Goal: Task Accomplishment & Management: Complete application form

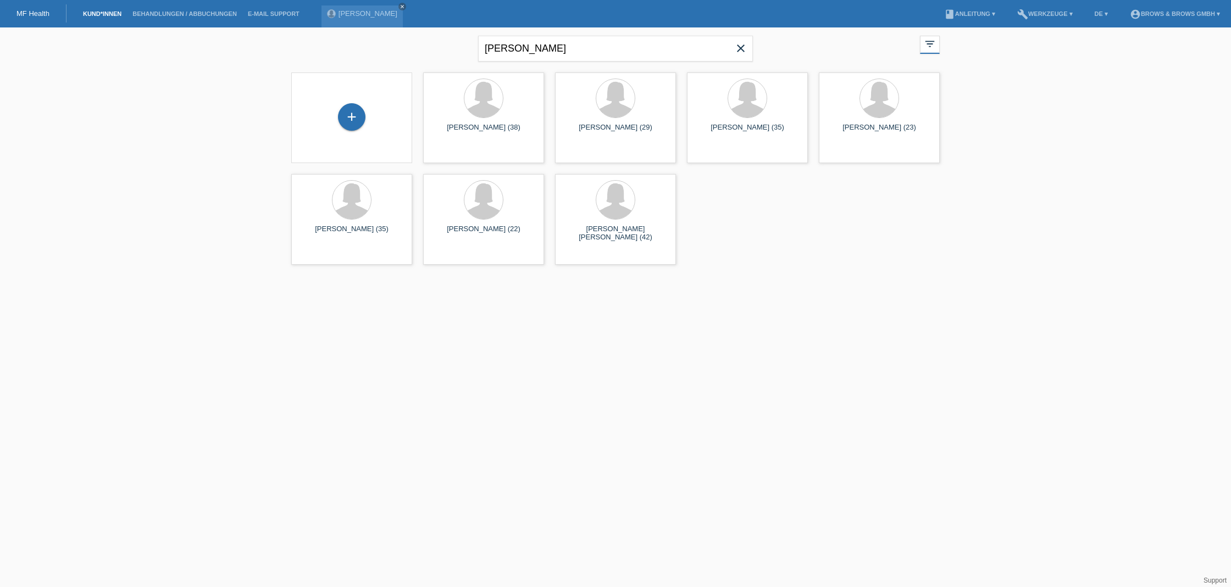
click at [97, 15] on link "Kund*innen" at bounding box center [101, 13] width 49 height 7
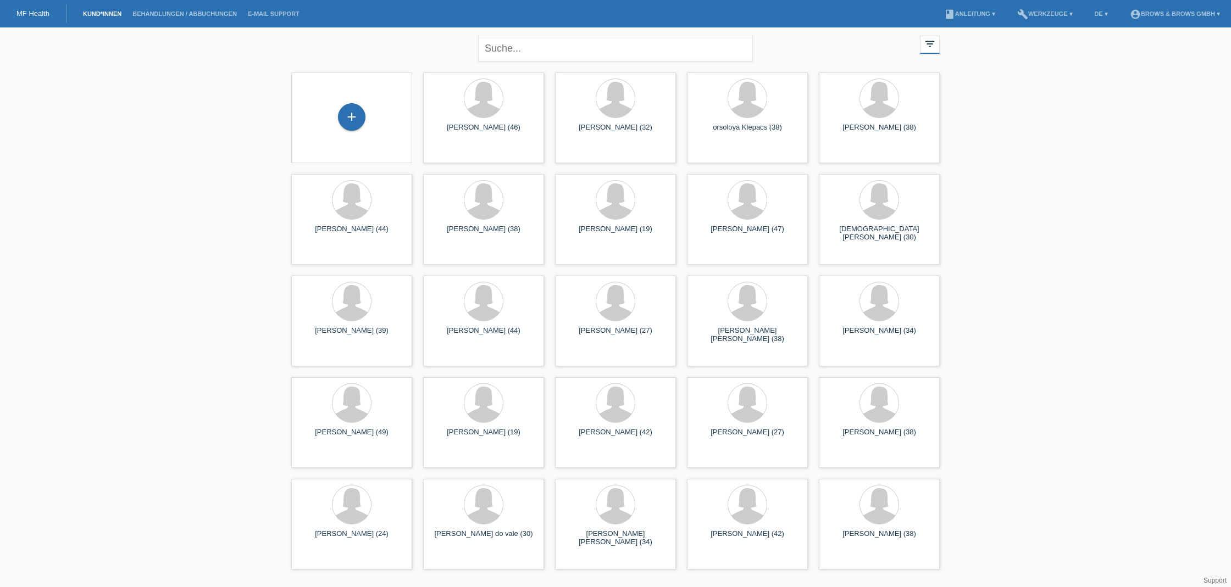
click at [351, 119] on div "+" at bounding box center [351, 117] width 26 height 19
drag, startPoint x: 395, startPoint y: 57, endPoint x: 351, endPoint y: 118, distance: 75.9
click at [351, 118] on div "+" at bounding box center [351, 116] width 27 height 27
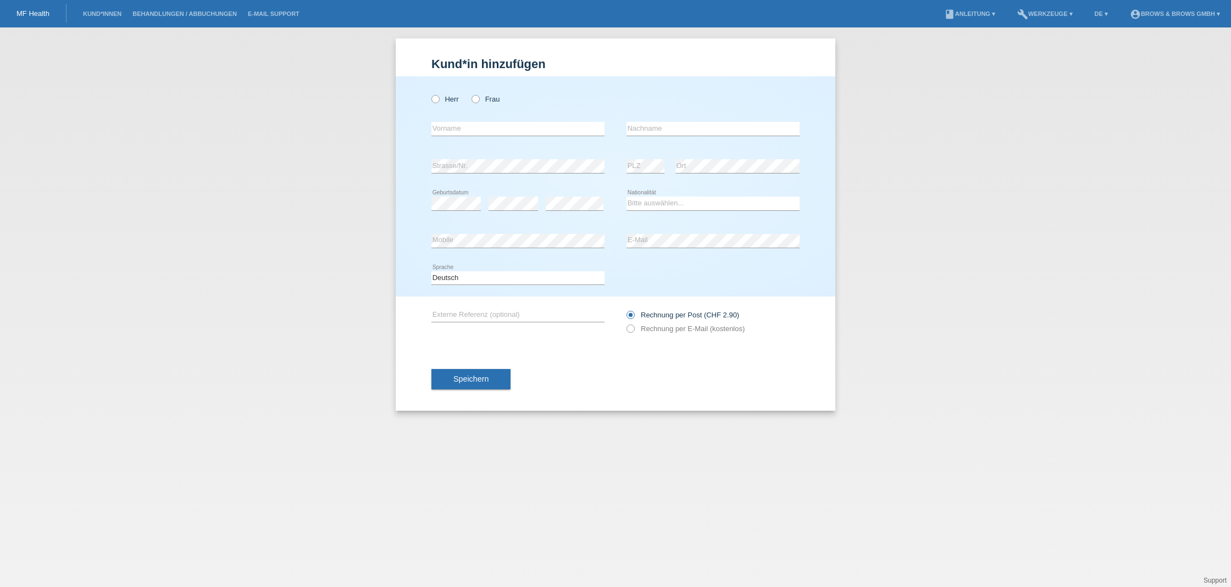
click at [470, 93] on icon at bounding box center [470, 93] width 0 height 0
click at [476, 99] on input "Frau" at bounding box center [474, 98] width 7 height 7
radio input "true"
click at [470, 93] on icon at bounding box center [470, 93] width 0 height 0
click at [476, 99] on input "Frau" at bounding box center [474, 98] width 7 height 7
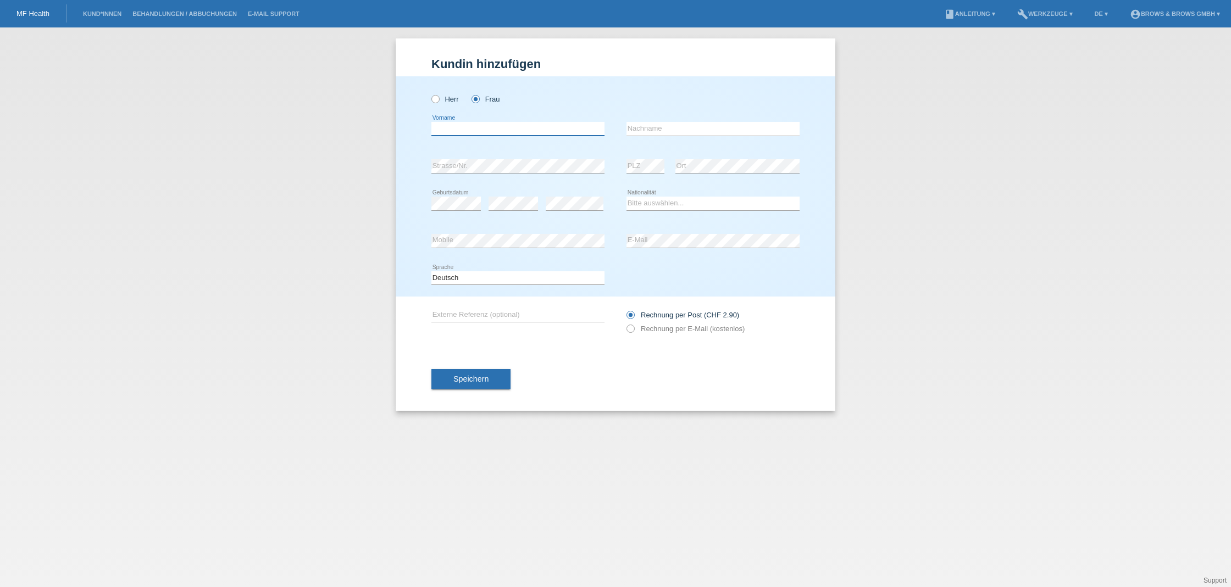
click at [474, 124] on input "text" at bounding box center [517, 129] width 173 height 14
click at [642, 131] on input "text" at bounding box center [712, 129] width 173 height 14
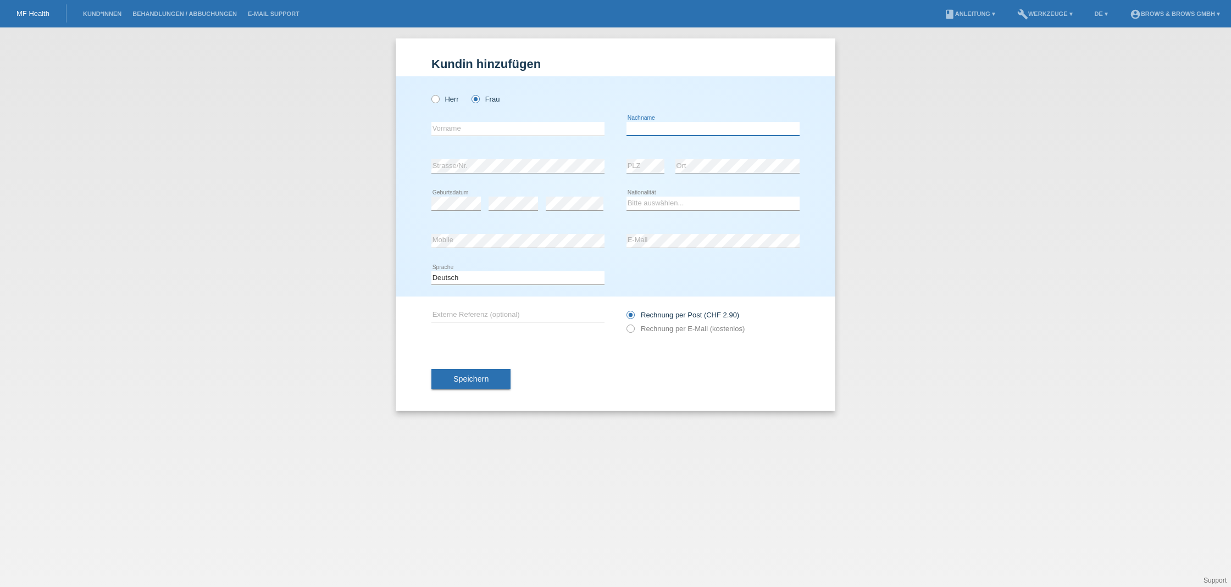
click at [642, 131] on input "text" at bounding box center [712, 129] width 173 height 14
click at [430, 93] on icon at bounding box center [430, 93] width 0 height 0
click at [432, 102] on input "Herr" at bounding box center [434, 98] width 7 height 7
radio input "true"
click at [430, 93] on icon at bounding box center [430, 93] width 0 height 0
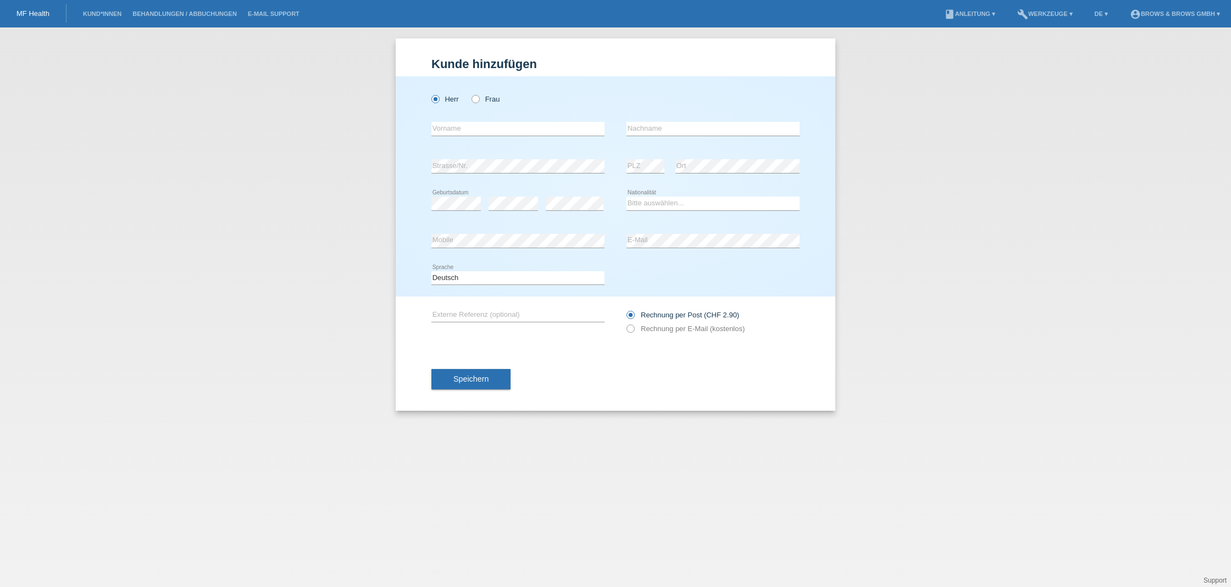
click at [432, 102] on input "Herr" at bounding box center [434, 98] width 7 height 7
click at [480, 102] on label "Frau" at bounding box center [485, 99] width 28 height 8
click at [479, 102] on input "Frau" at bounding box center [474, 98] width 7 height 7
radio input "true"
click at [480, 102] on label "Frau" at bounding box center [485, 99] width 28 height 8
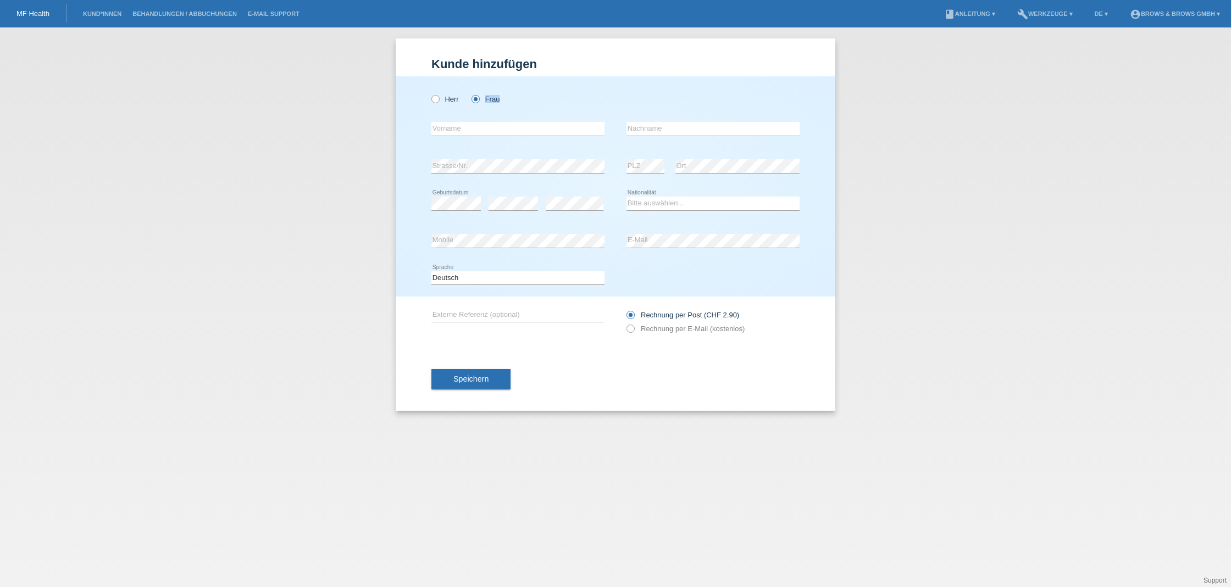
click at [479, 102] on input "Frau" at bounding box center [474, 98] width 7 height 7
click at [506, 131] on input "text" at bounding box center [517, 129] width 173 height 14
click at [534, 127] on input "text" at bounding box center [517, 129] width 173 height 14
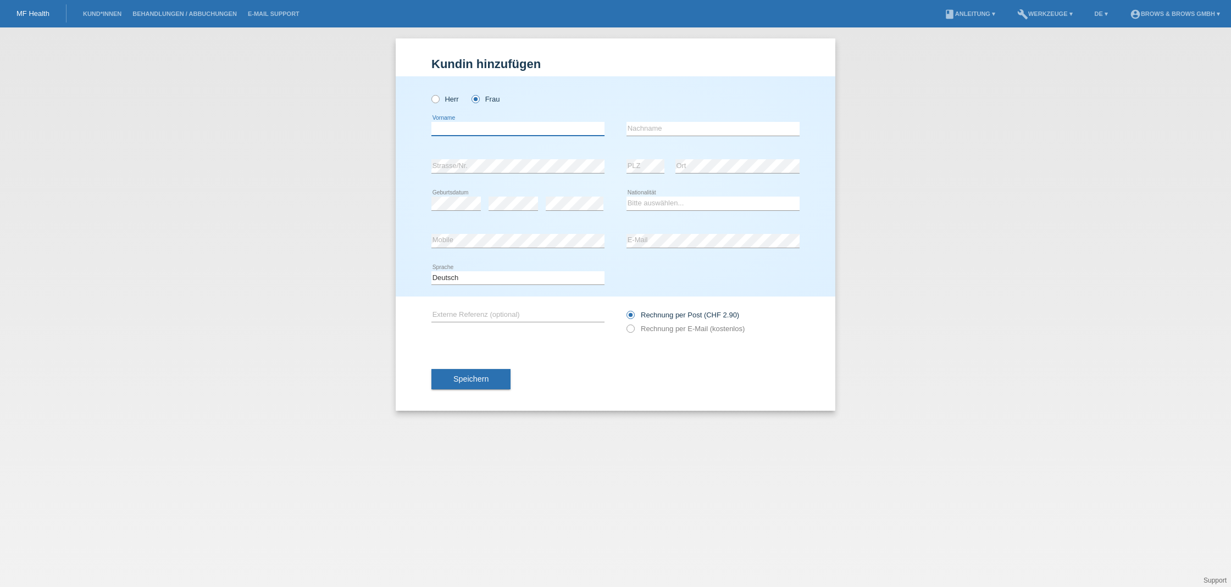
click at [524, 128] on input "text" at bounding box center [517, 129] width 173 height 14
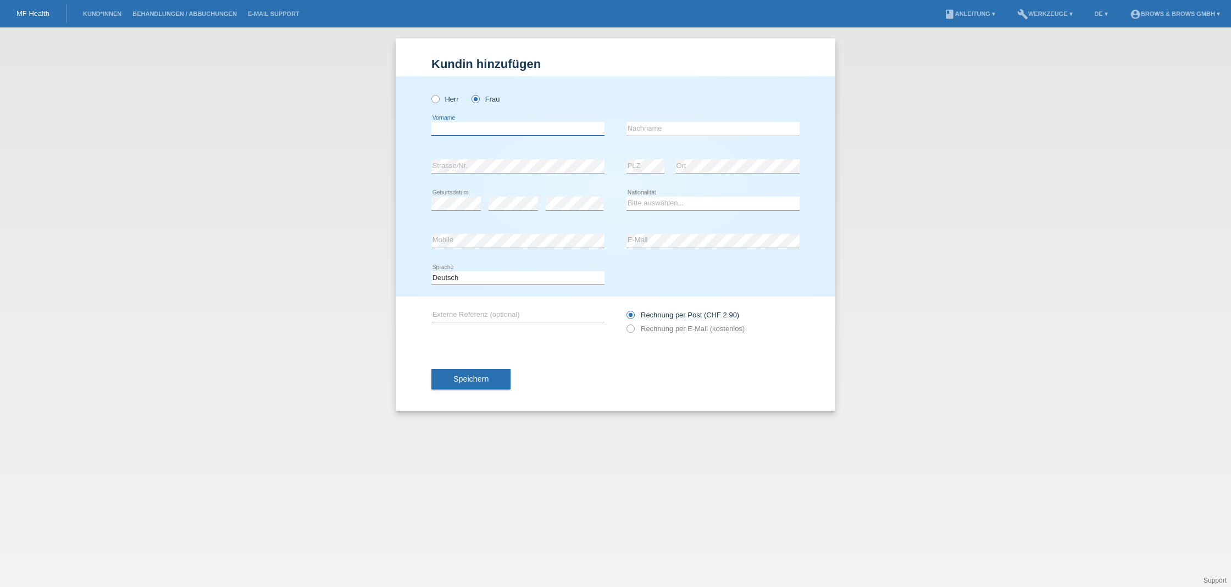
click at [519, 126] on input "text" at bounding box center [517, 129] width 173 height 14
click at [517, 130] on input "text" at bounding box center [517, 129] width 173 height 14
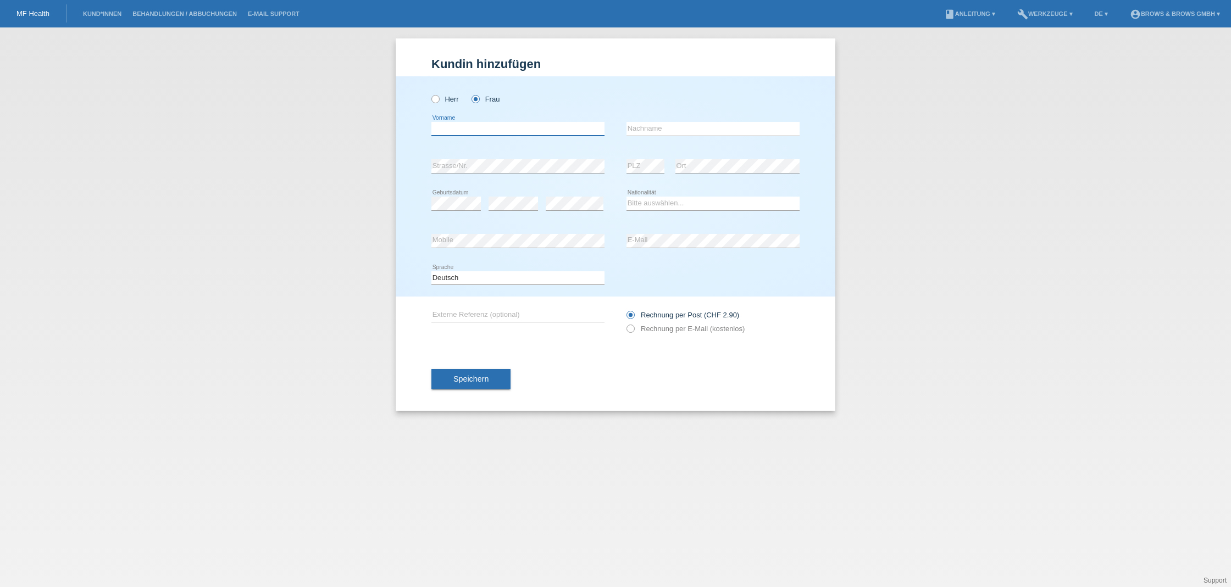
drag, startPoint x: 515, startPoint y: 115, endPoint x: 517, endPoint y: 129, distance: 14.3
click at [517, 129] on input "text" at bounding box center [517, 129] width 173 height 14
click at [510, 127] on input "text" at bounding box center [517, 129] width 173 height 14
type input "Thalia"
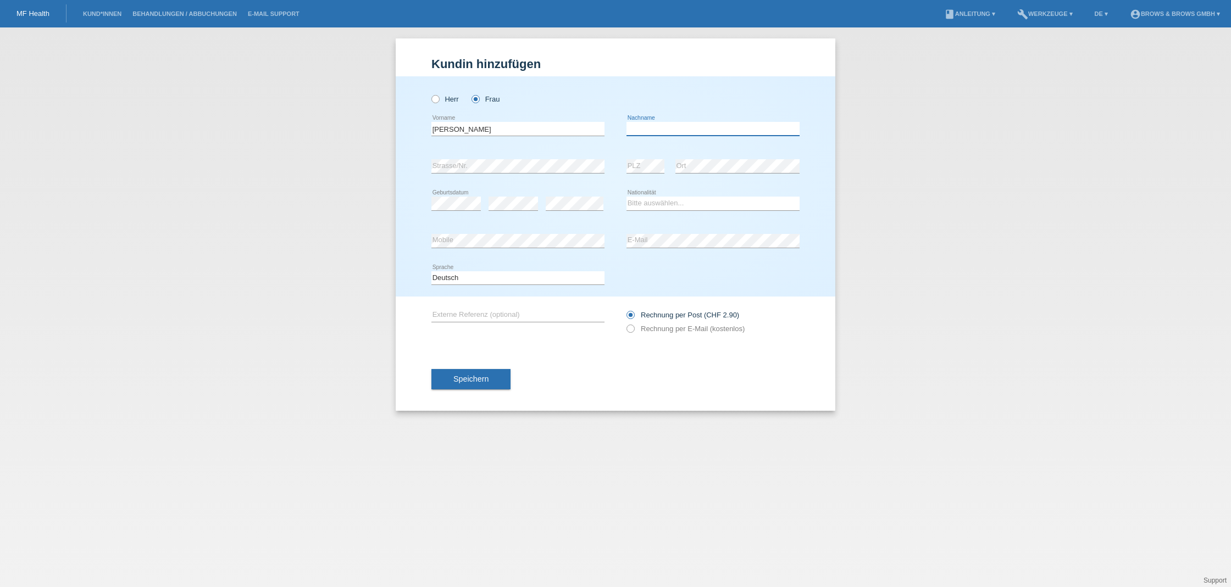
click at [662, 126] on input "text" at bounding box center [712, 129] width 173 height 14
type input "Stalder"
select select "CH"
click at [625, 323] on icon at bounding box center [625, 323] width 0 height 0
click at [631, 331] on input "Rechnung per E-Mail (kostenlos)" at bounding box center [629, 332] width 7 height 14
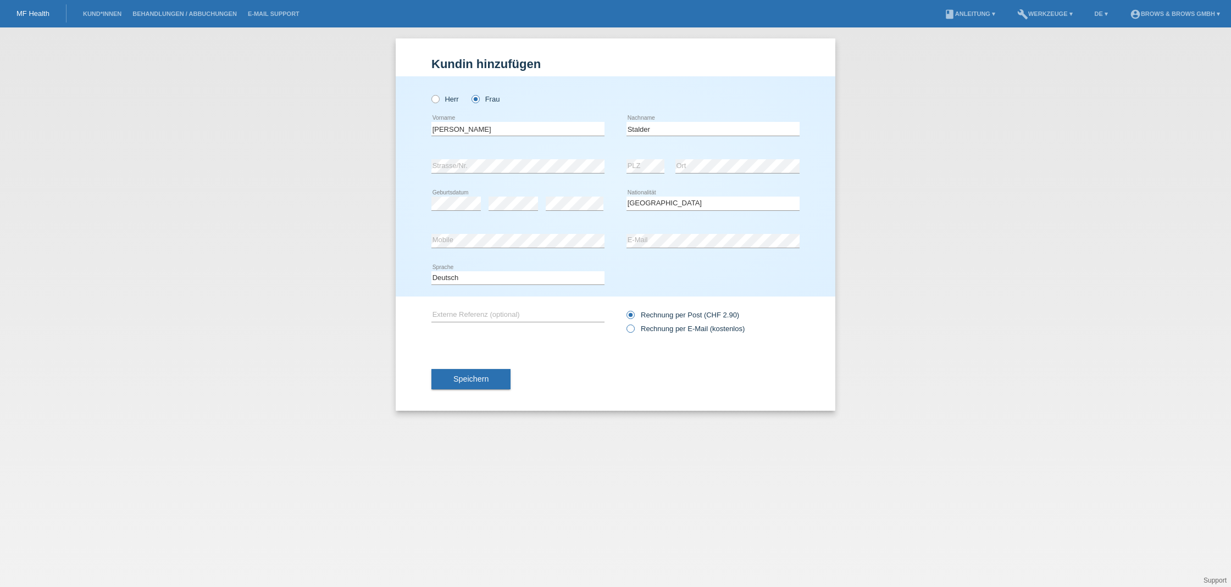
radio input "true"
click at [498, 376] on button "Speichern" at bounding box center [470, 379] width 79 height 21
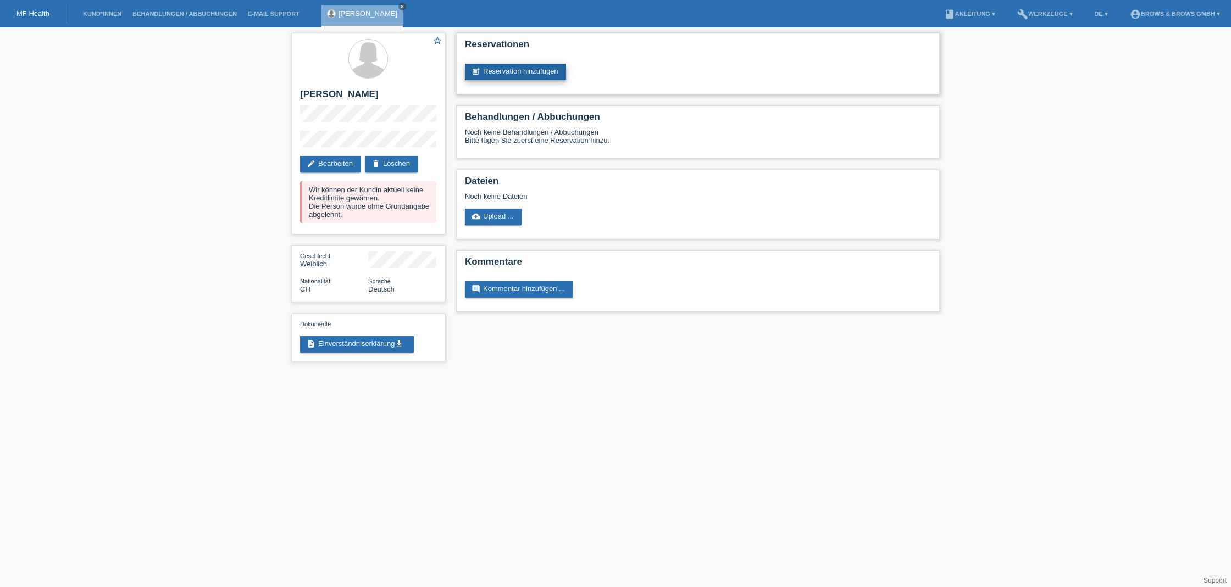
click at [514, 72] on link "post_add Reservation hinzufügen" at bounding box center [515, 72] width 101 height 16
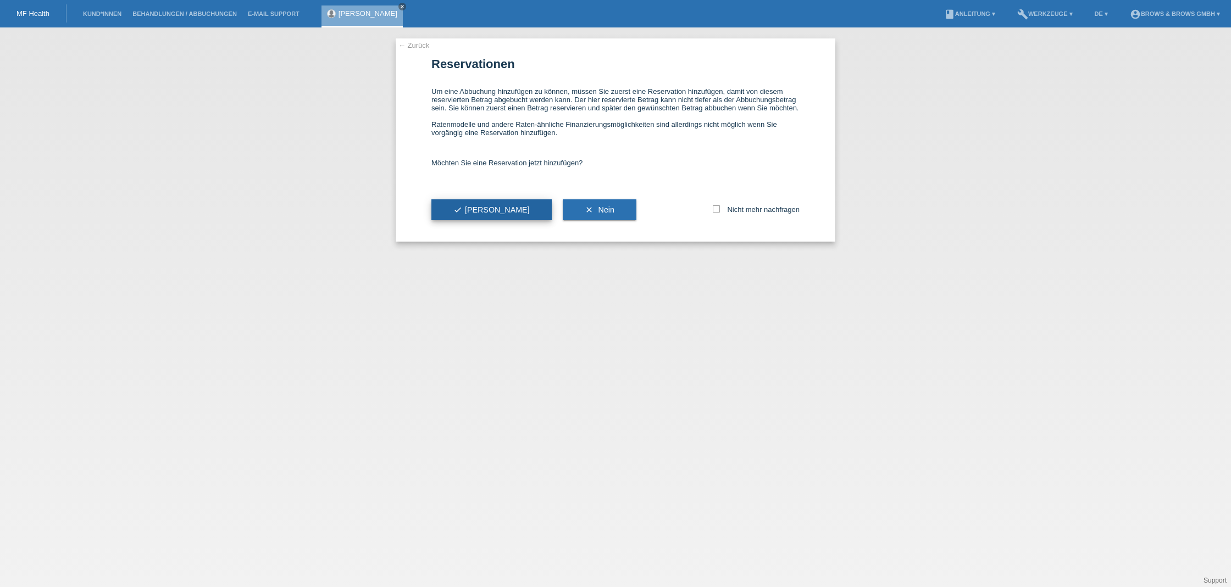
click at [454, 214] on icon "check" at bounding box center [457, 210] width 9 height 9
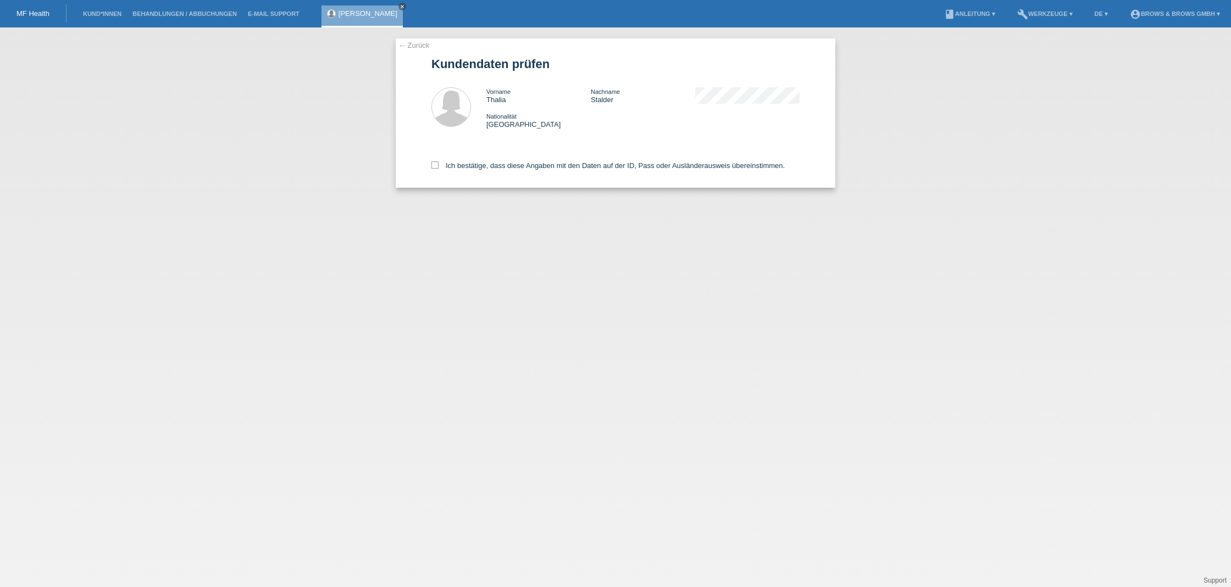
click at [430, 162] on div "← Zurück Kundendaten prüfen Vorname Thalia Nachname Stalder Nationalität Schweiz" at bounding box center [616, 112] width 440 height 149
click at [435, 165] on icon at bounding box center [434, 165] width 7 height 7
click at [435, 165] on input "Ich bestätige, dass diese Angaben mit den Daten auf der ID, Pass oder Ausländer…" at bounding box center [434, 165] width 7 height 7
checkbox input "true"
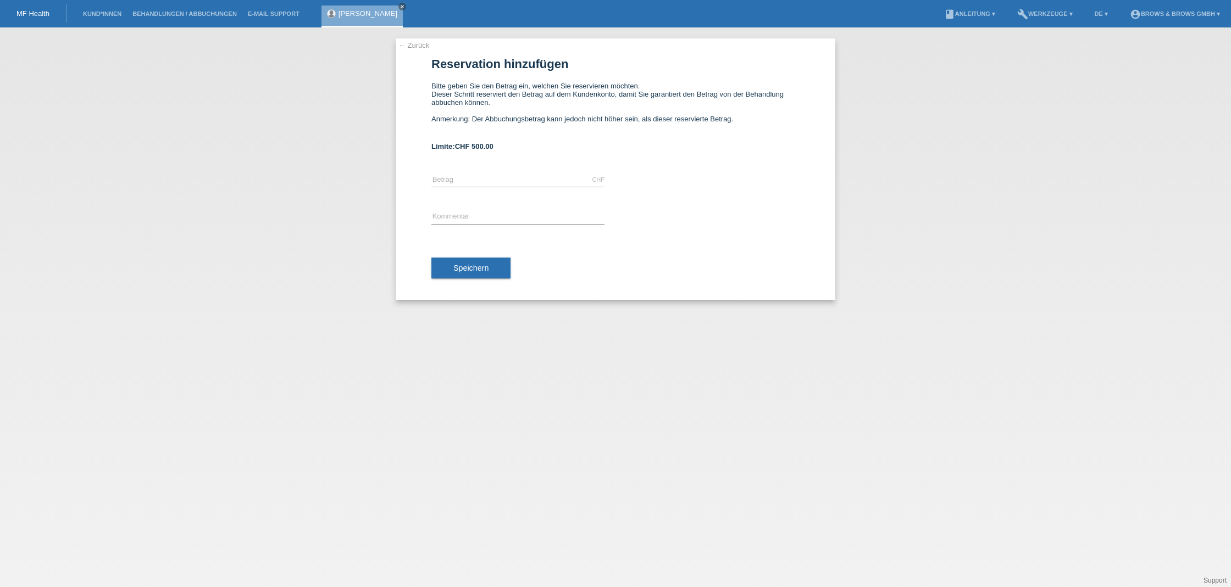
click at [414, 46] on link "← Zurück" at bounding box center [413, 45] width 31 height 8
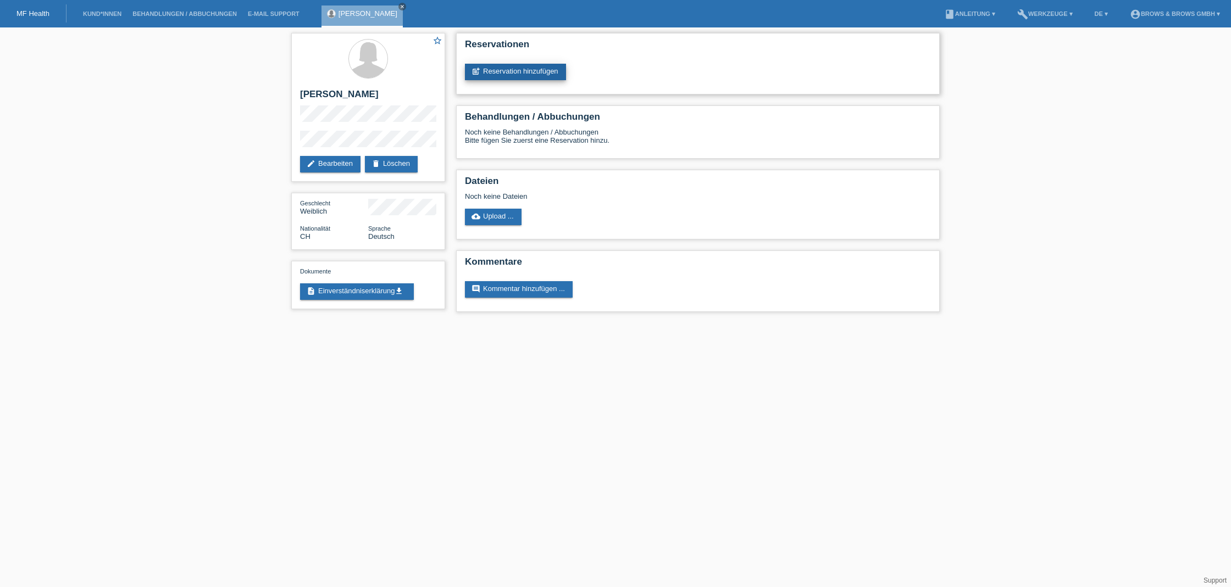
click at [521, 70] on link "post_add Reservation hinzufügen" at bounding box center [515, 72] width 101 height 16
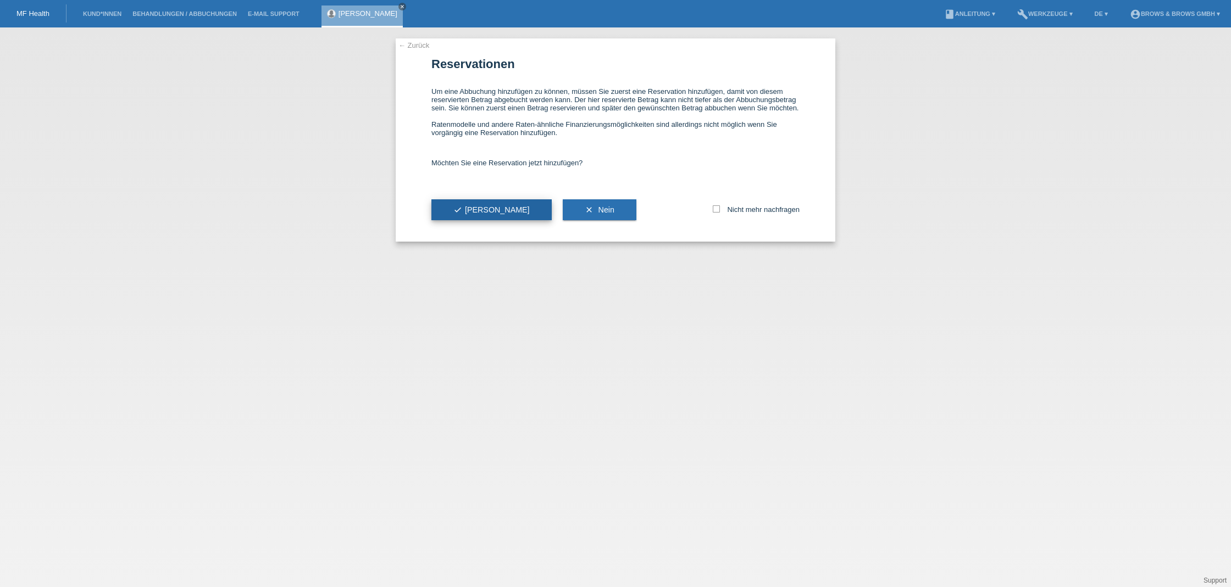
click at [459, 210] on button "check Ja" at bounding box center [491, 209] width 120 height 21
